Goal: Information Seeking & Learning: Learn about a topic

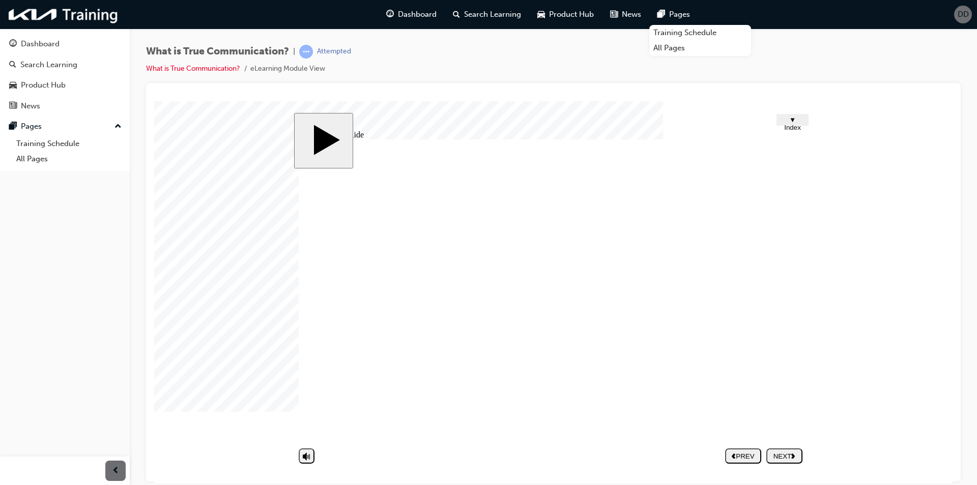
click at [784, 455] on div "NEXT" at bounding box center [785, 456] width 28 height 8
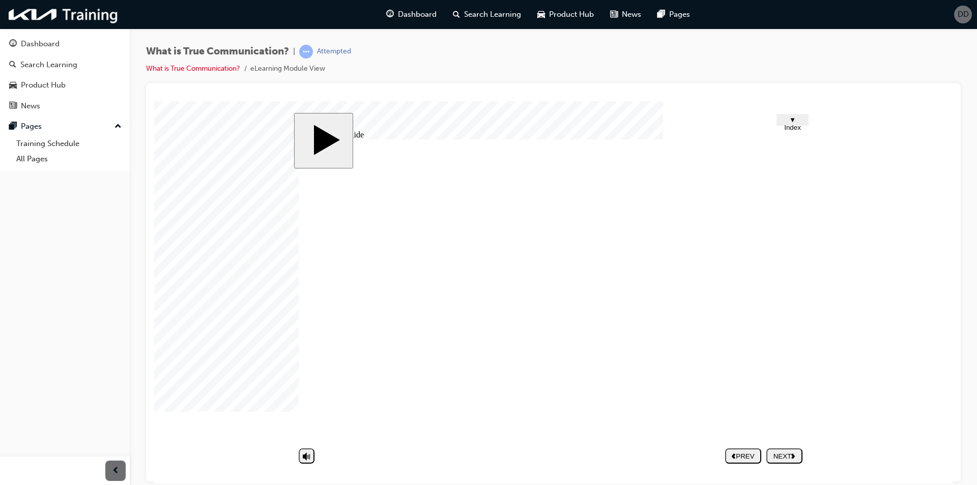
click at [780, 455] on div "NEXT" at bounding box center [785, 456] width 28 height 8
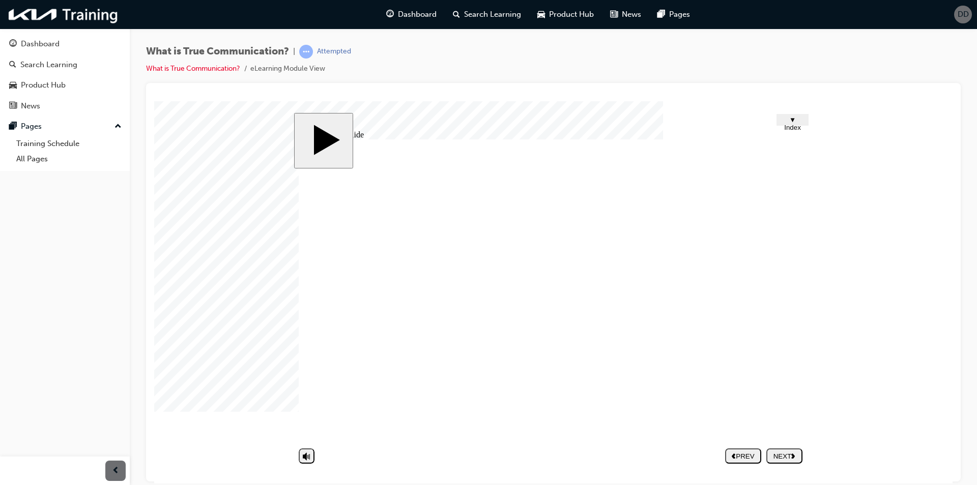
click at [790, 457] on div "NEXT" at bounding box center [785, 456] width 28 height 8
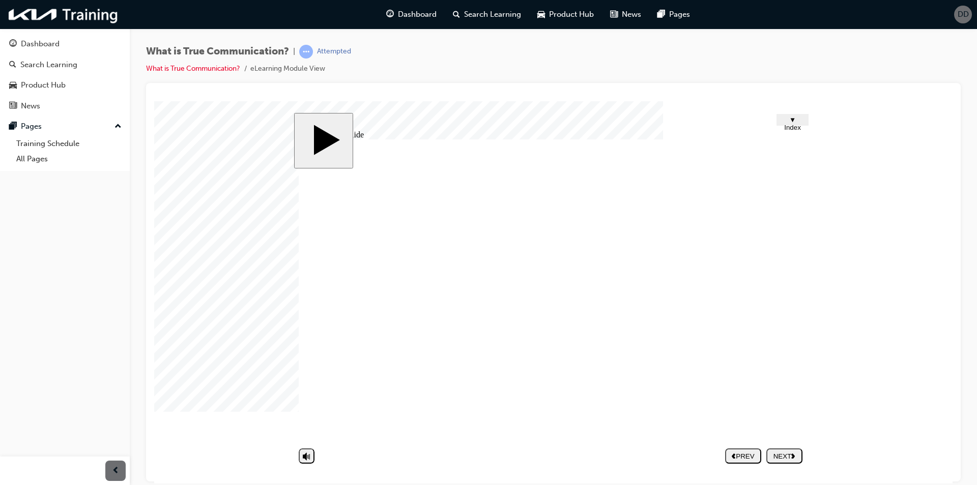
click at [782, 463] on button "NEXT" at bounding box center [785, 455] width 36 height 15
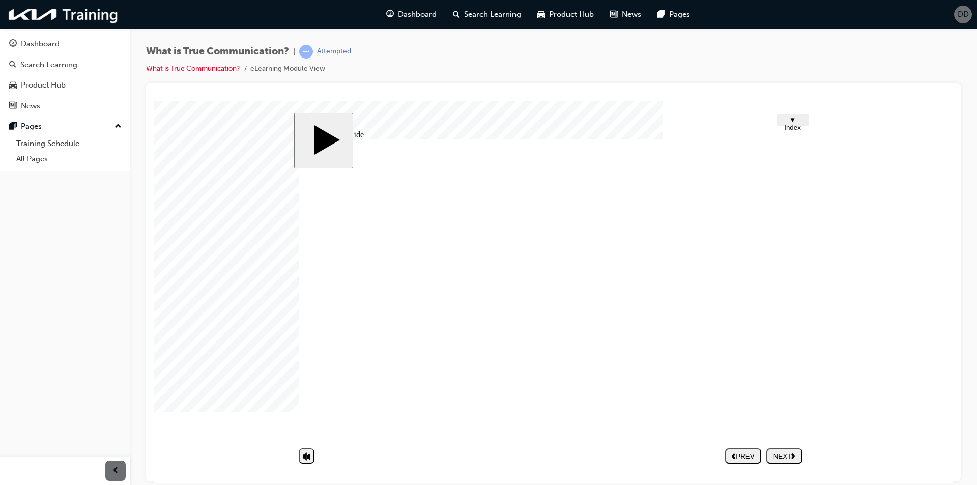
click at [774, 455] on div "NEXT" at bounding box center [785, 456] width 28 height 8
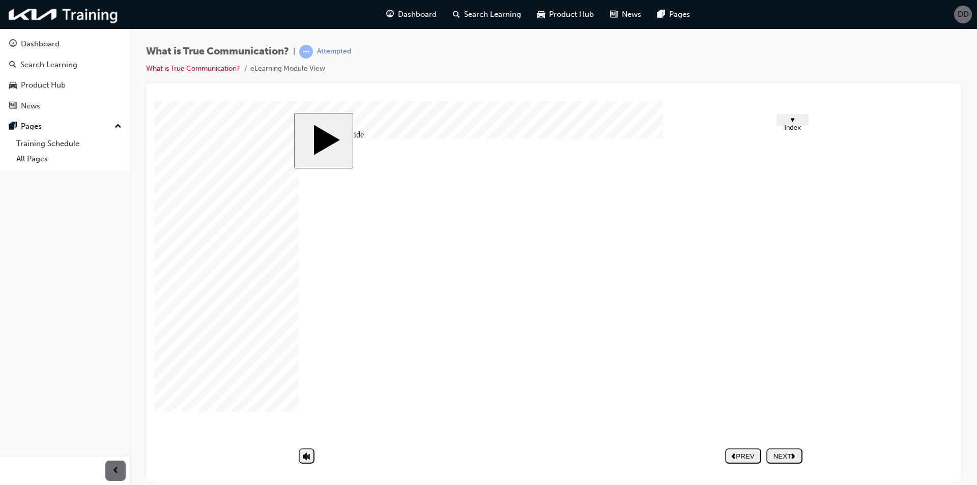
drag, startPoint x: 654, startPoint y: 237, endPoint x: 411, endPoint y: 244, distance: 242.9
drag, startPoint x: 448, startPoint y: 237, endPoint x: 742, endPoint y: 240, distance: 293.2
drag, startPoint x: 782, startPoint y: 323, endPoint x: 1131, endPoint y: 475, distance: 381.2
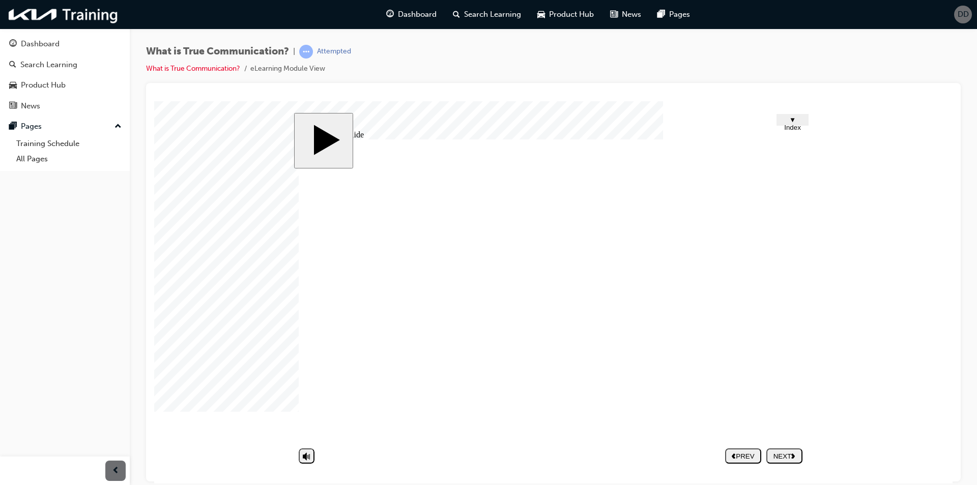
drag, startPoint x: 564, startPoint y: 280, endPoint x: 608, endPoint y: 276, distance: 44.5
drag, startPoint x: 607, startPoint y: 285, endPoint x: 618, endPoint y: 285, distance: 10.7
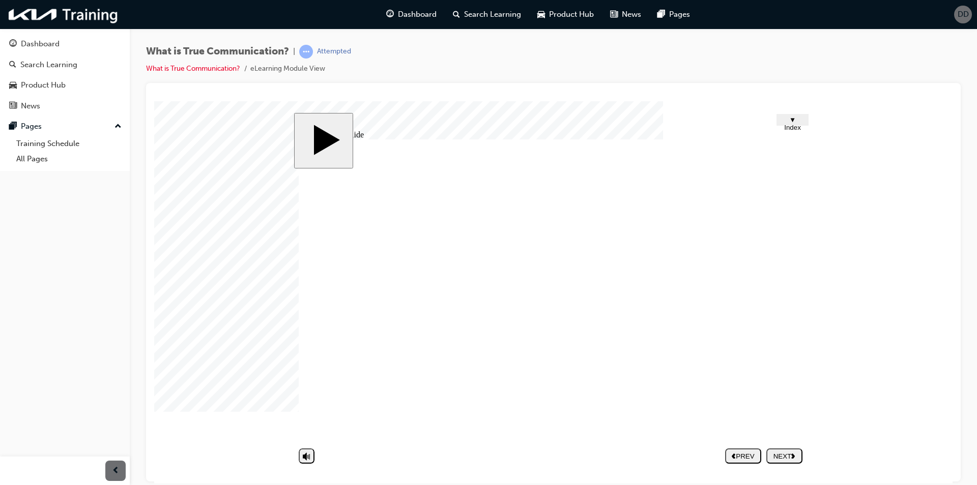
click at [787, 458] on div "NEXT" at bounding box center [785, 456] width 28 height 8
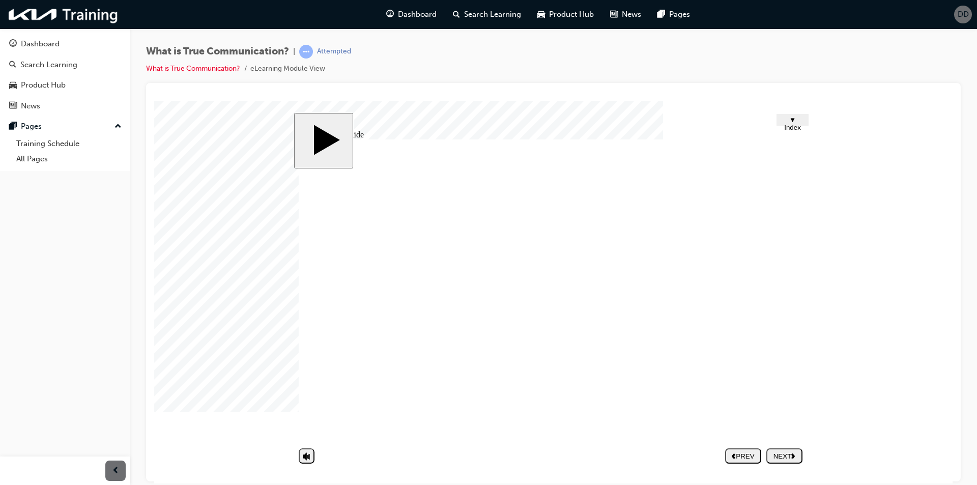
click at [785, 448] on button "NEXT" at bounding box center [785, 455] width 36 height 15
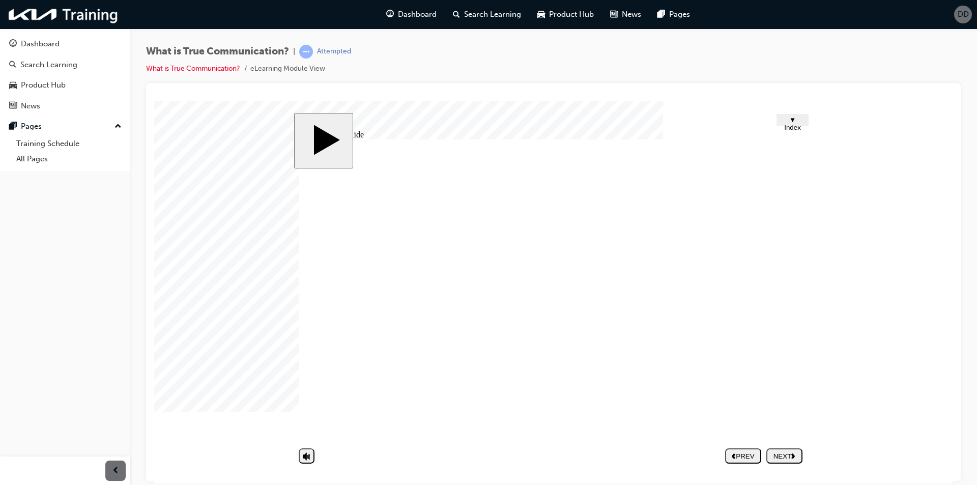
drag, startPoint x: 582, startPoint y: 254, endPoint x: 375, endPoint y: 261, distance: 207.3
drag, startPoint x: 388, startPoint y: 255, endPoint x: 525, endPoint y: 254, distance: 136.4
